Goal: Task Accomplishment & Management: Manage account settings

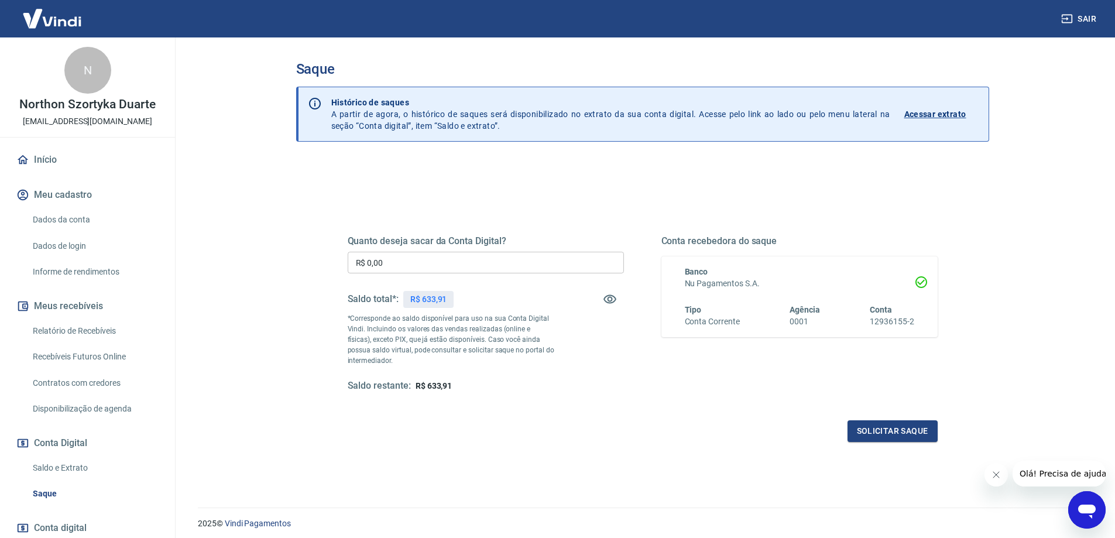
click at [456, 282] on div "Quanto deseja sacar da Conta Digital? R$ 0,00 ​ Saldo total*: R$ 633,91 *Corres…" at bounding box center [486, 313] width 276 height 157
click at [462, 264] on input "R$ 0,00" at bounding box center [486, 263] width 276 height 22
type input "R$ 633,91"
click at [908, 431] on button "Solicitar saque" at bounding box center [893, 431] width 90 height 22
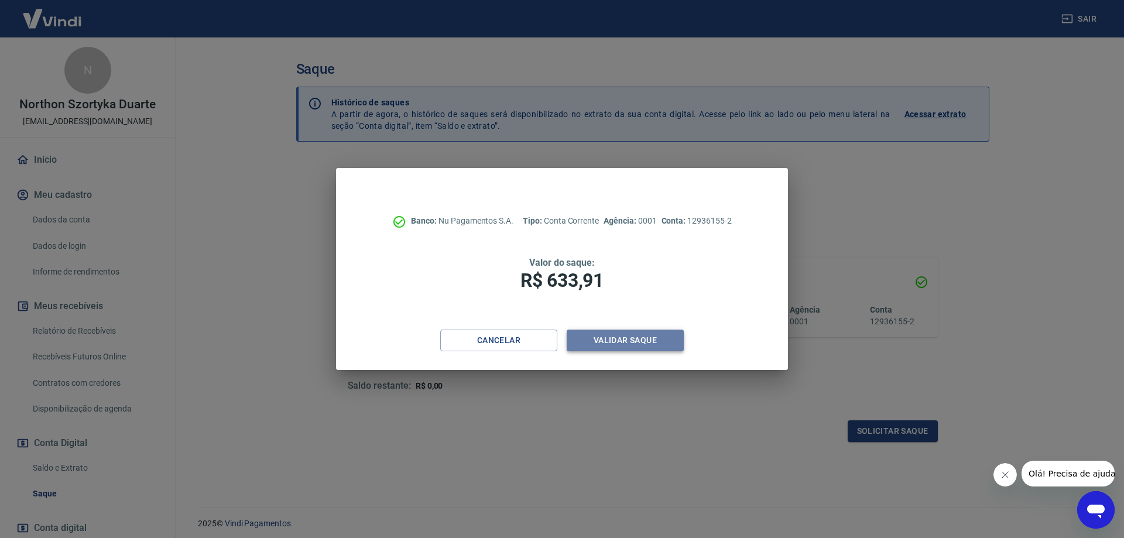
click at [642, 340] on button "Validar saque" at bounding box center [625, 341] width 117 height 22
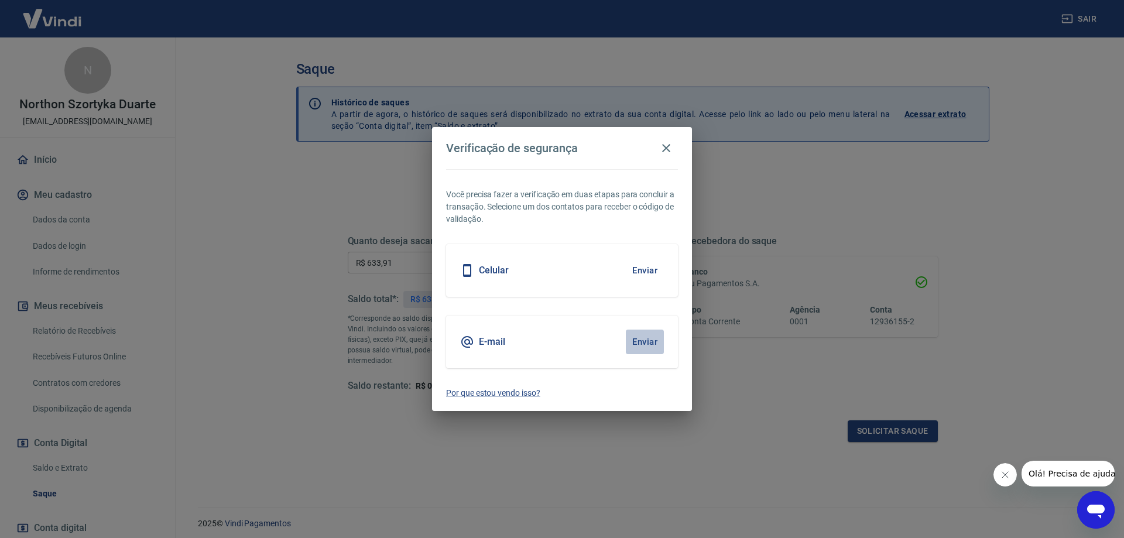
click at [648, 349] on button "Enviar" at bounding box center [645, 342] width 38 height 25
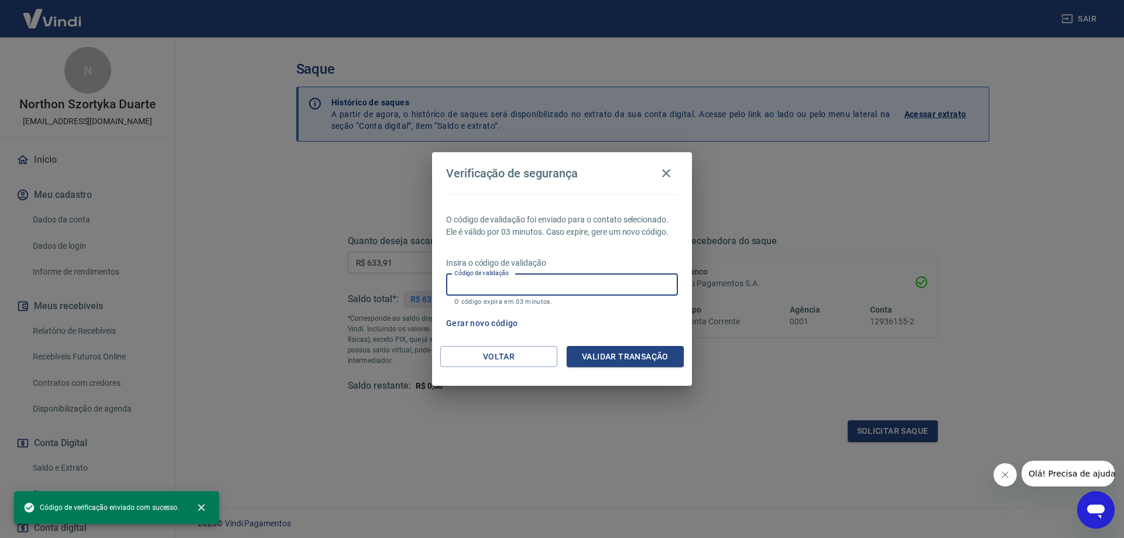
click at [534, 277] on input "Código de validação" at bounding box center [562, 285] width 232 height 22
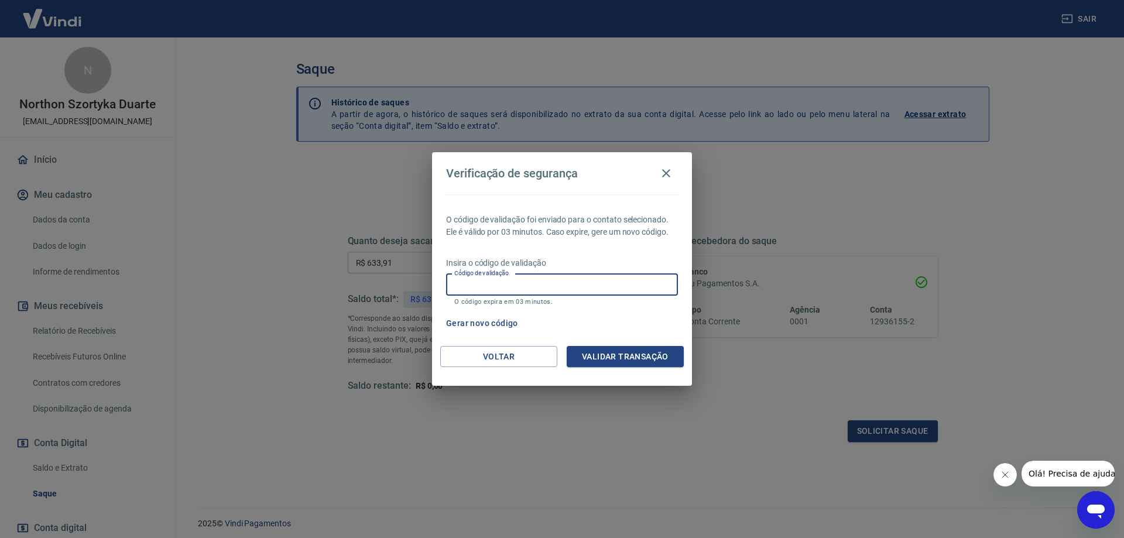
paste input "678043"
type input "678043"
click at [657, 370] on div "Voltar Validar transação" at bounding box center [562, 366] width 260 height 40
click at [655, 354] on button "Validar transação" at bounding box center [625, 357] width 117 height 22
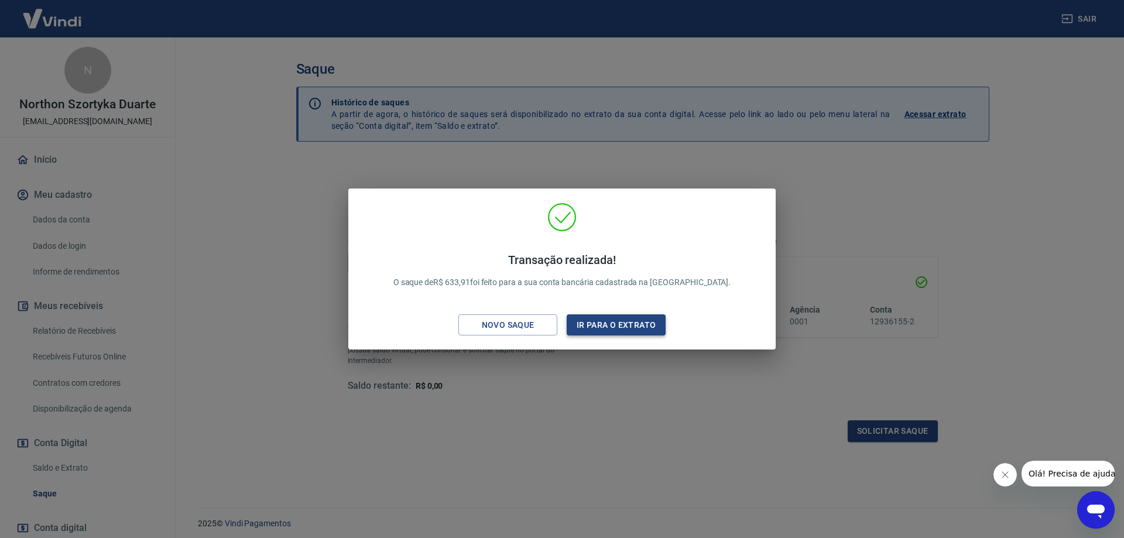
click at [642, 323] on button "Ir para o extrato" at bounding box center [616, 325] width 99 height 22
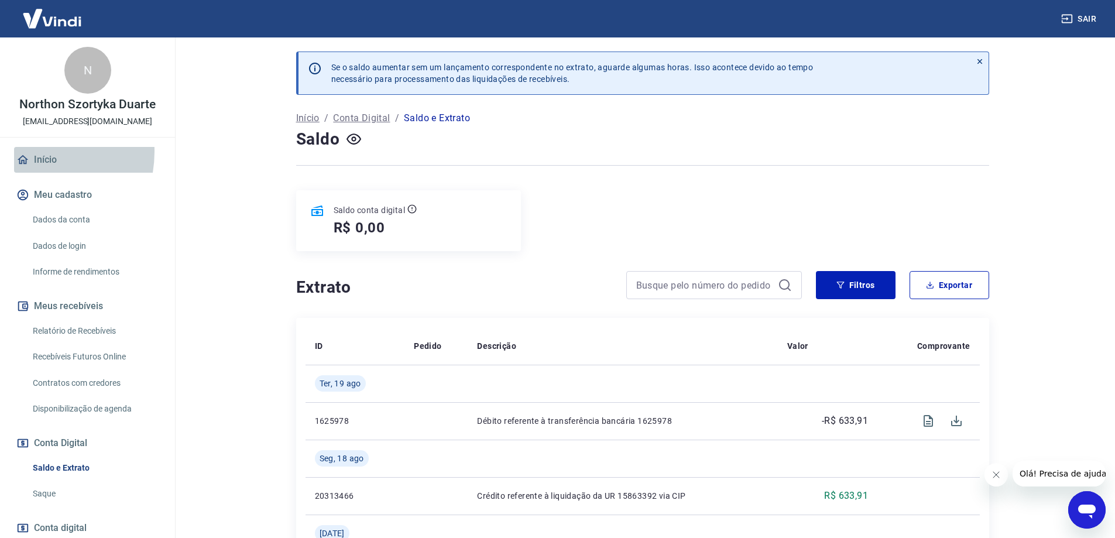
click at [26, 152] on link "Início" at bounding box center [87, 160] width 147 height 26
